Goal: Task Accomplishment & Management: Use online tool/utility

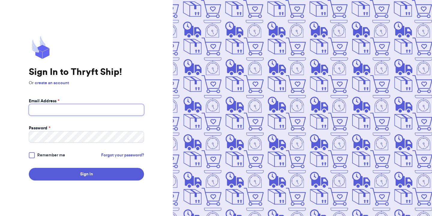
type input "[EMAIL_ADDRESS][DOMAIN_NAME]"
click at [31, 156] on div at bounding box center [32, 155] width 6 height 6
click at [0, 0] on input "Remember me" at bounding box center [0, 0] width 0 height 0
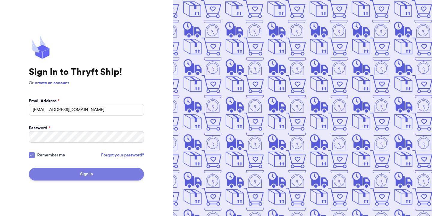
click at [45, 168] on button "Sign In" at bounding box center [86, 174] width 115 height 13
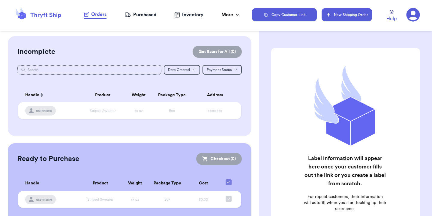
click at [335, 11] on button "New Shipping Order" at bounding box center [347, 14] width 50 height 13
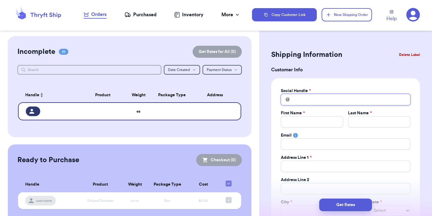
click at [299, 96] on input "Total Amount Paid" at bounding box center [346, 99] width 130 height 11
type input "h"
type input "hi"
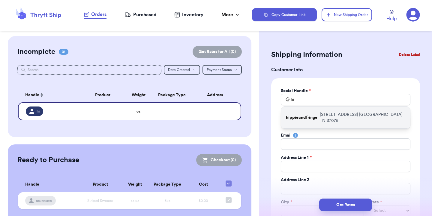
click at [325, 118] on p "[STREET_ADDRESS]" at bounding box center [363, 117] width 86 height 12
type input "hippieandfringe"
type input "Cheyenne"
type input "[PERSON_NAME]"
type input "[EMAIL_ADDRESS][DOMAIN_NAME]"
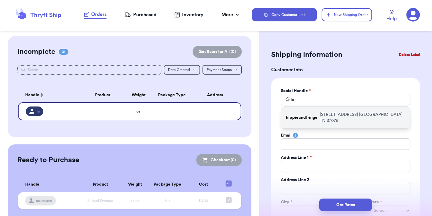
type input "[STREET_ADDRESS]"
type input "[GEOGRAPHIC_DATA]"
select select "TN"
type input "37075"
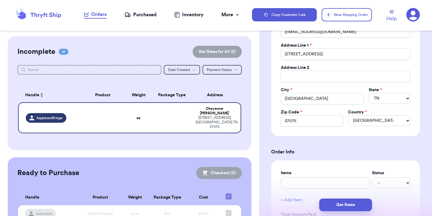
scroll to position [185, 0]
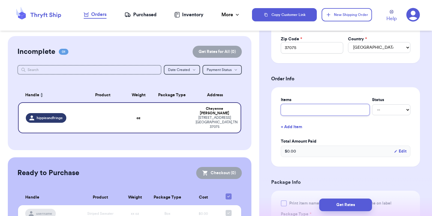
click at [319, 112] on input "text" at bounding box center [325, 109] width 89 height 11
type input "T"
type input "Ta"
type input "Tan"
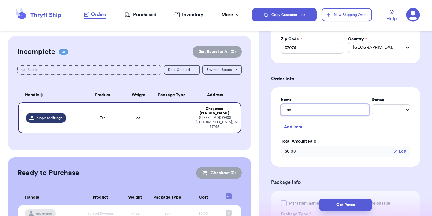
type input "Tan d"
type input "Tan dr"
type input "[PERSON_NAME]"
type input "Tan dres"
type input "Tan dress"
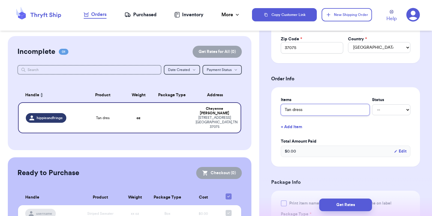
type input "Tan dress"
click at [390, 115] on select "-- Paid Owes" at bounding box center [391, 109] width 38 height 11
select select "paid"
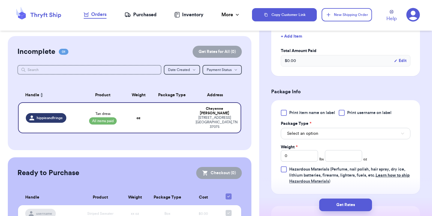
scroll to position [333, 0]
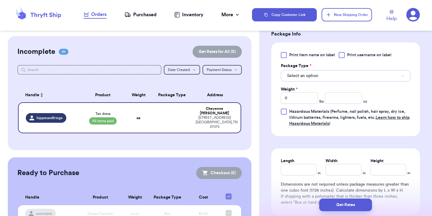
click at [318, 78] on span "Select an option" at bounding box center [302, 76] width 31 height 6
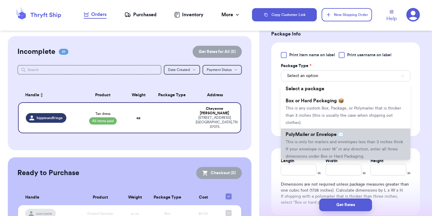
click at [321, 141] on span "This is only for mailers and envelopes less than 3 inches thick. If your envelo…" at bounding box center [345, 149] width 119 height 19
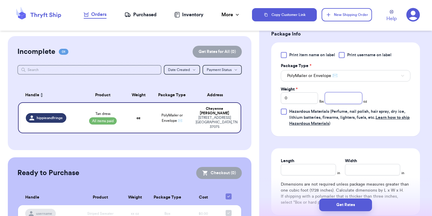
click at [348, 98] on input "number" at bounding box center [343, 97] width 37 height 11
type input "20"
click at [388, 101] on div "Print item name on label Print username on label Package Type * PolyMailer or E…" at bounding box center [346, 89] width 130 height 74
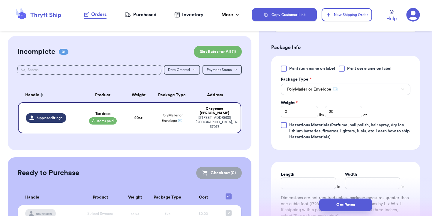
scroll to position [361, 0]
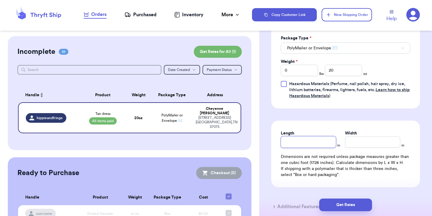
click at [307, 141] on input "Length" at bounding box center [308, 141] width 55 height 11
type input "11"
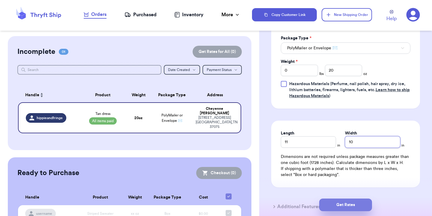
type input "10"
click at [336, 202] on button "Get Rates" at bounding box center [346, 204] width 53 height 13
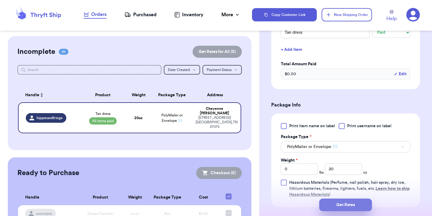
type input "1"
type input "4"
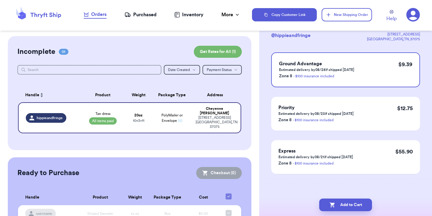
scroll to position [0, 0]
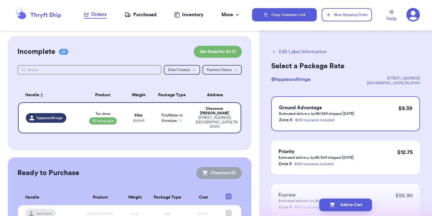
click at [307, 53] on button "Edit Label Information" at bounding box center [298, 51] width 55 height 7
select select "paid"
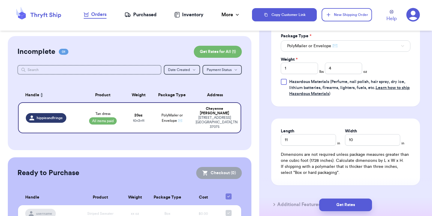
scroll to position [262, 0]
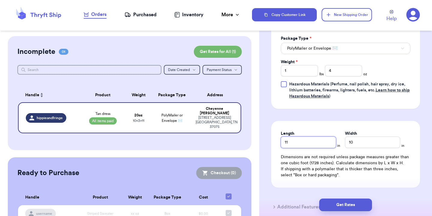
click at [311, 143] on input "11" at bounding box center [308, 141] width 55 height 11
type input "10"
type input "9"
click at [356, 210] on button "Get Rates" at bounding box center [346, 204] width 53 height 13
